Goal: Book appointment/travel/reservation

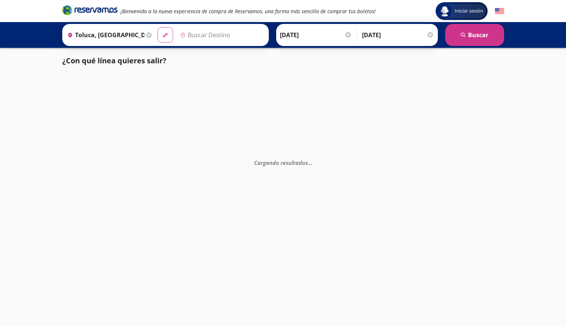
type input "[GEOGRAPHIC_DATA], [GEOGRAPHIC_DATA]"
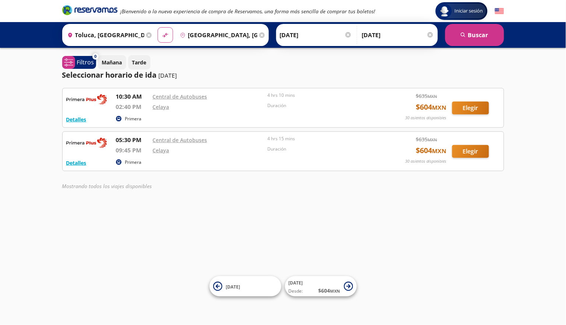
click at [521, 119] on div "Iniciar sesión Iniciar sesión ¡Bienvenido a la nueva experiencia de compra de R…" at bounding box center [283, 162] width 566 height 325
click at [485, 34] on button "search [GEOGRAPHIC_DATA]" at bounding box center [474, 35] width 59 height 22
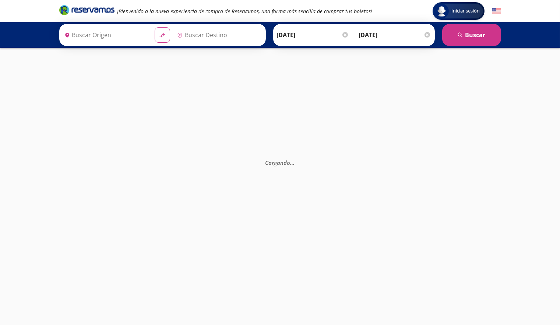
type input "Toluca, [GEOGRAPHIC_DATA]"
type input "[GEOGRAPHIC_DATA], [GEOGRAPHIC_DATA]"
